Goal: Find specific page/section: Find specific page/section

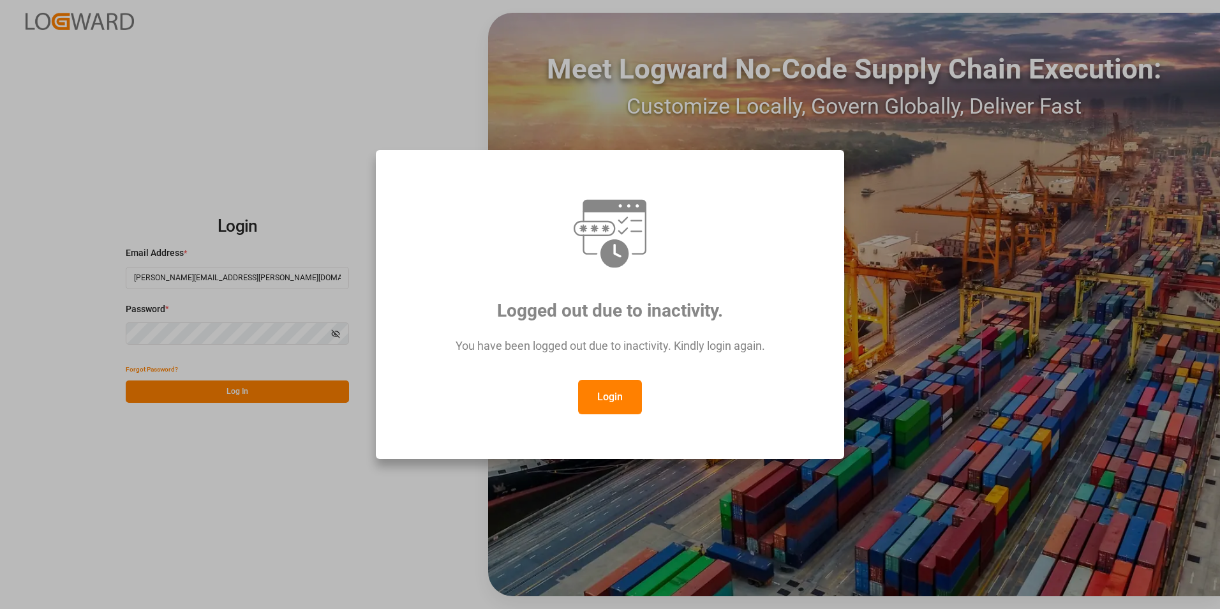
drag, startPoint x: 621, startPoint y: 398, endPoint x: 427, endPoint y: 390, distance: 194.7
click at [621, 399] on button "Login" at bounding box center [610, 397] width 64 height 34
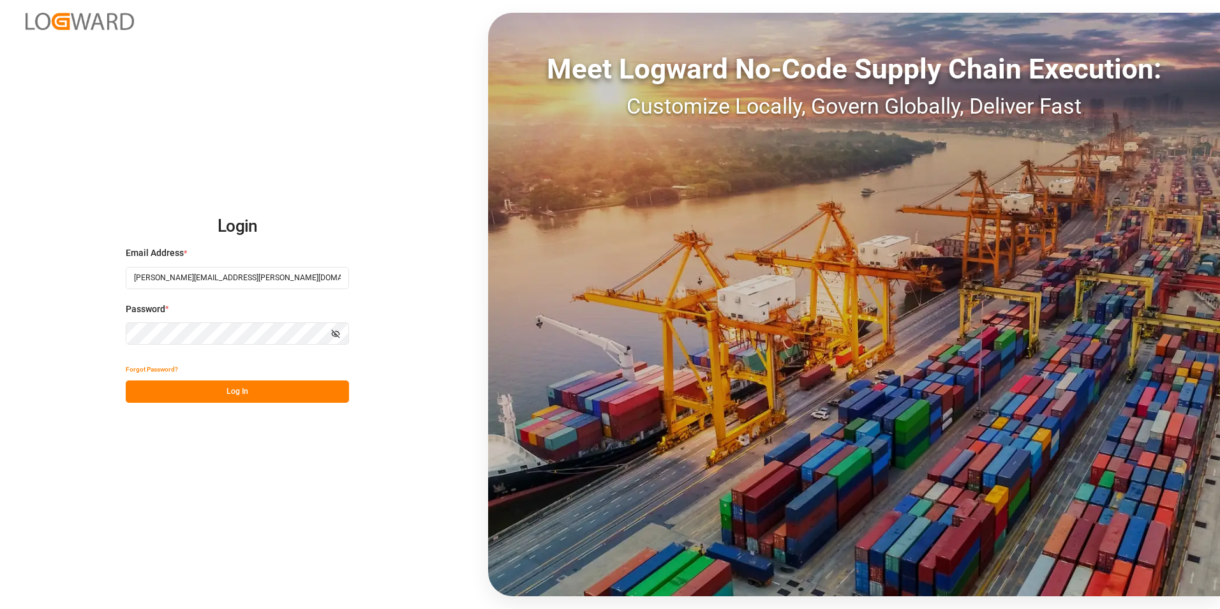
click at [225, 392] on button "Log In" at bounding box center [237, 391] width 223 height 22
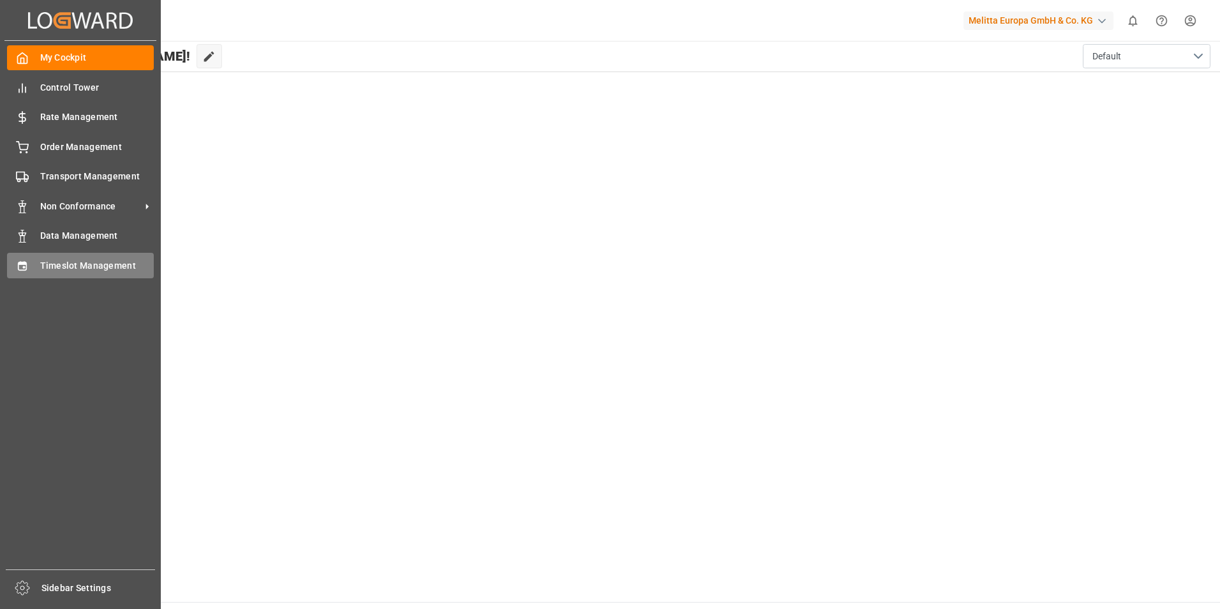
click at [69, 261] on span "Timeslot Management" at bounding box center [97, 265] width 114 height 13
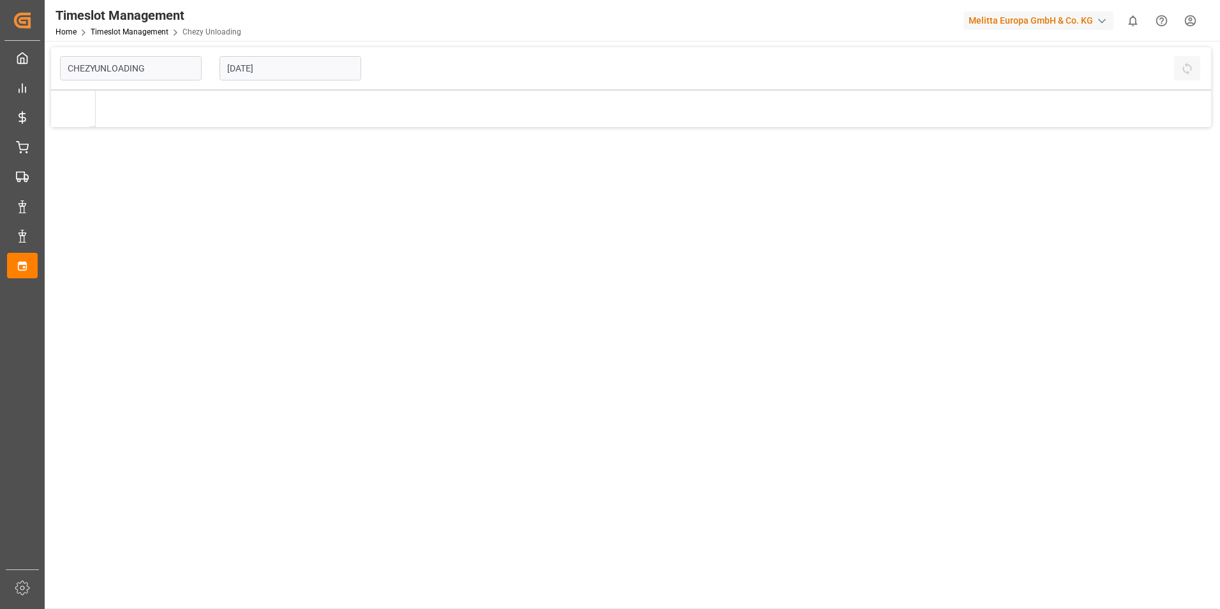
type input "Chezy Unloading"
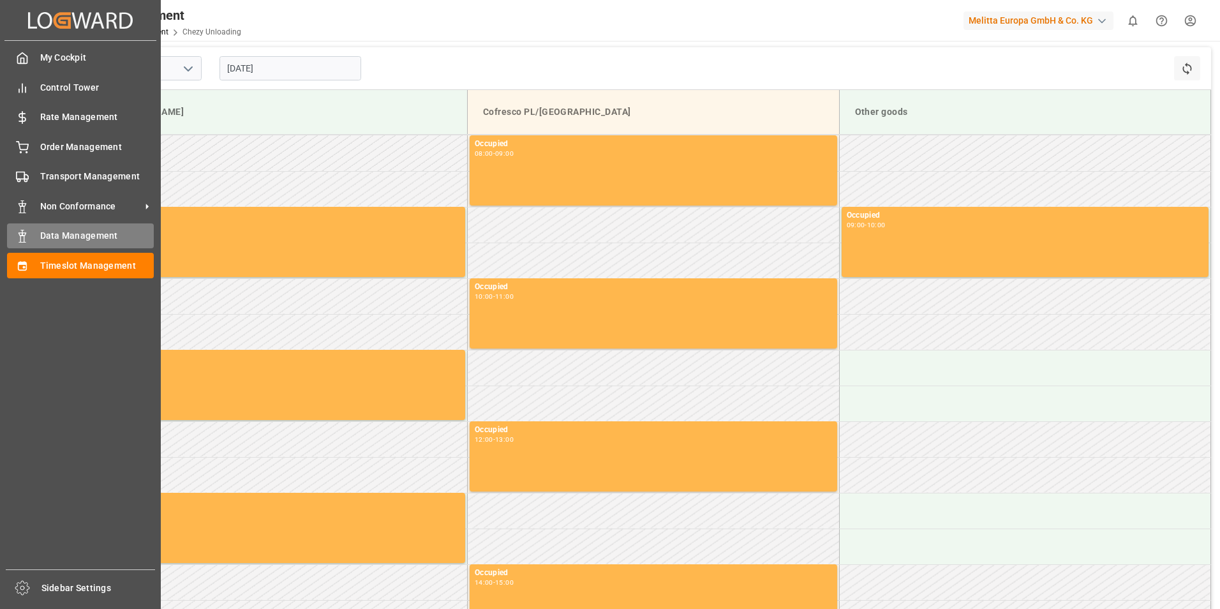
click at [45, 234] on span "Data Management" at bounding box center [97, 235] width 114 height 13
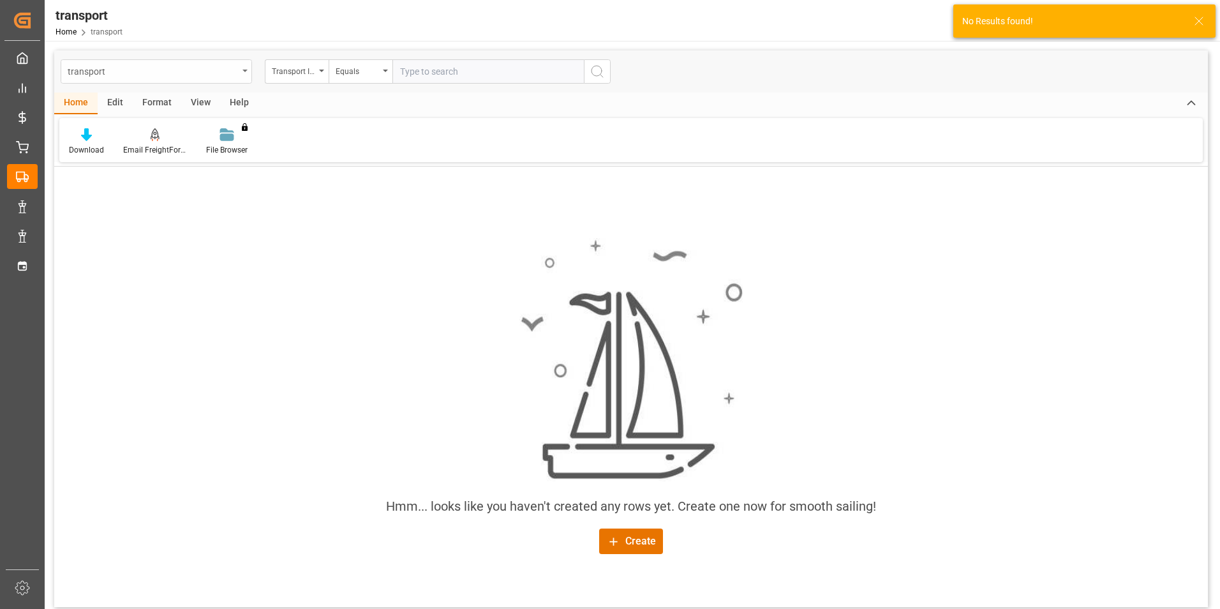
click at [219, 73] on div "transport" at bounding box center [153, 71] width 170 height 16
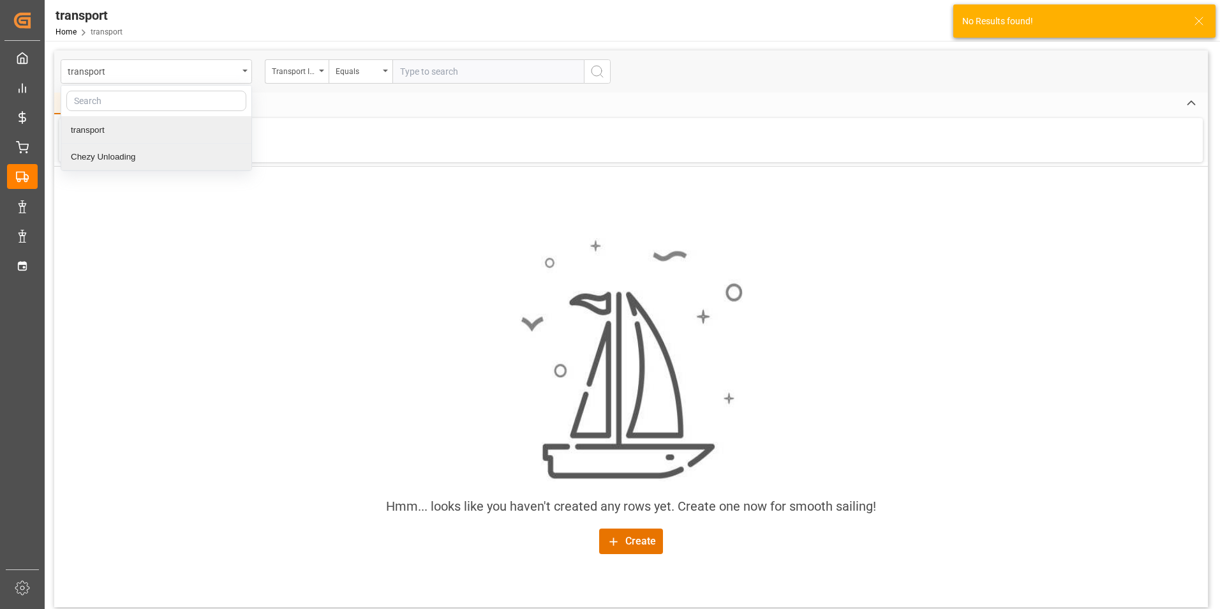
click at [97, 159] on div "Chezy Unloading" at bounding box center [156, 157] width 190 height 27
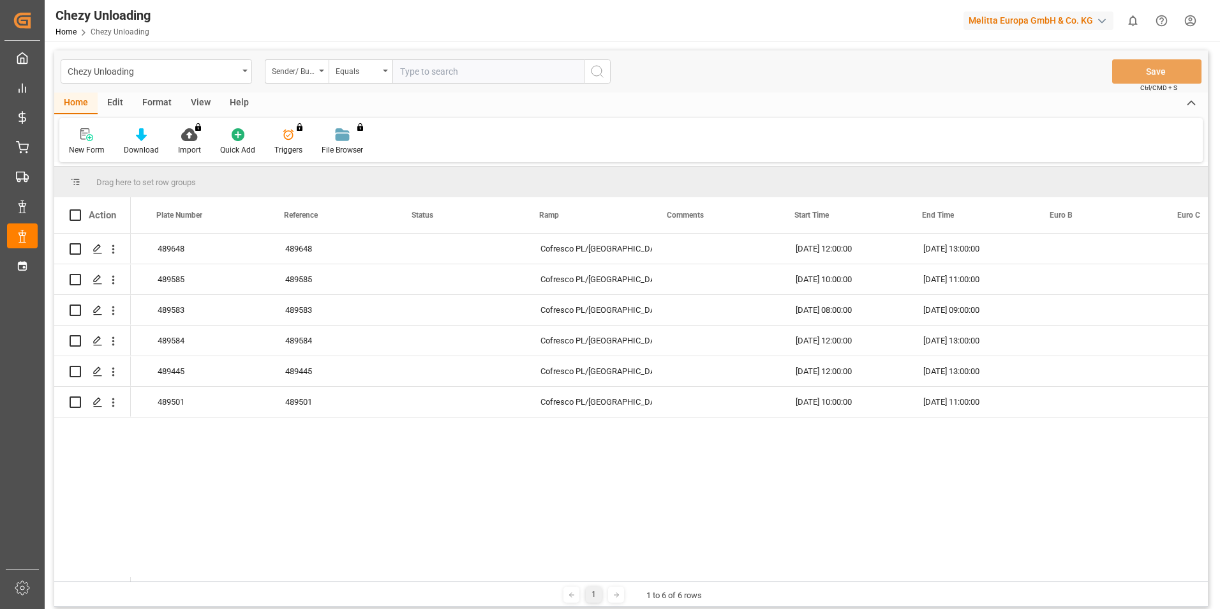
scroll to position [0, 373]
